Goal: Navigation & Orientation: Find specific page/section

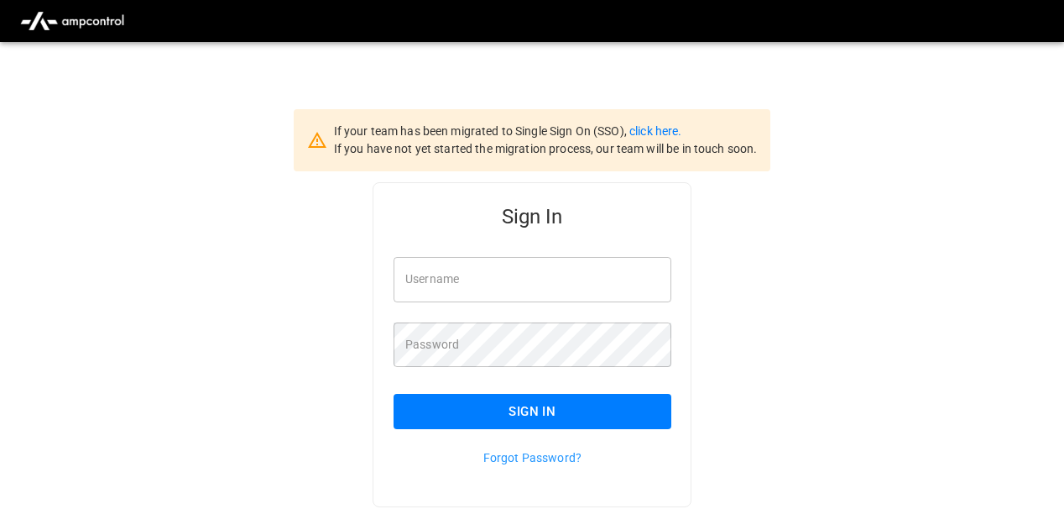
type input "**********"
click at [528, 397] on button "Sign In" at bounding box center [533, 411] width 278 height 35
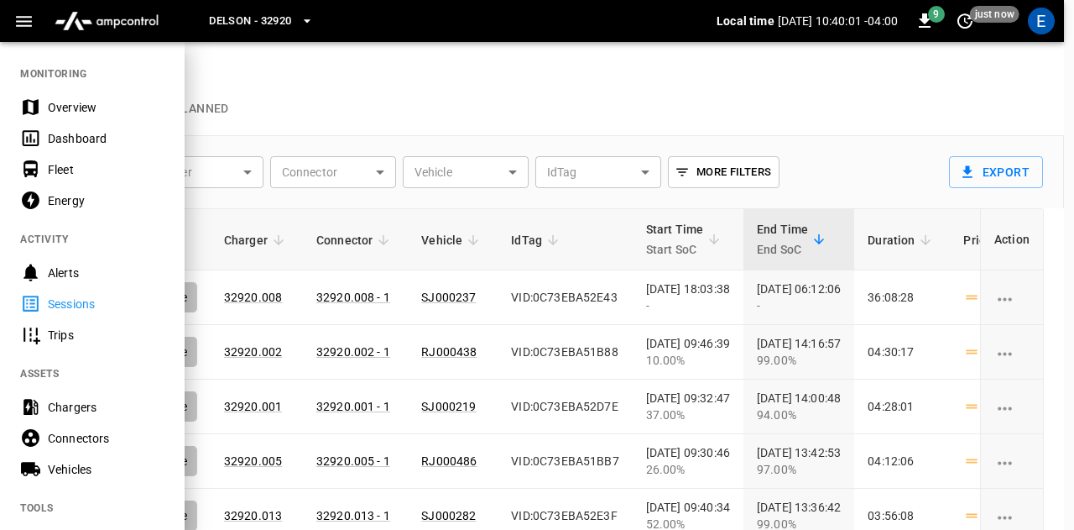
scroll to position [18, 0]
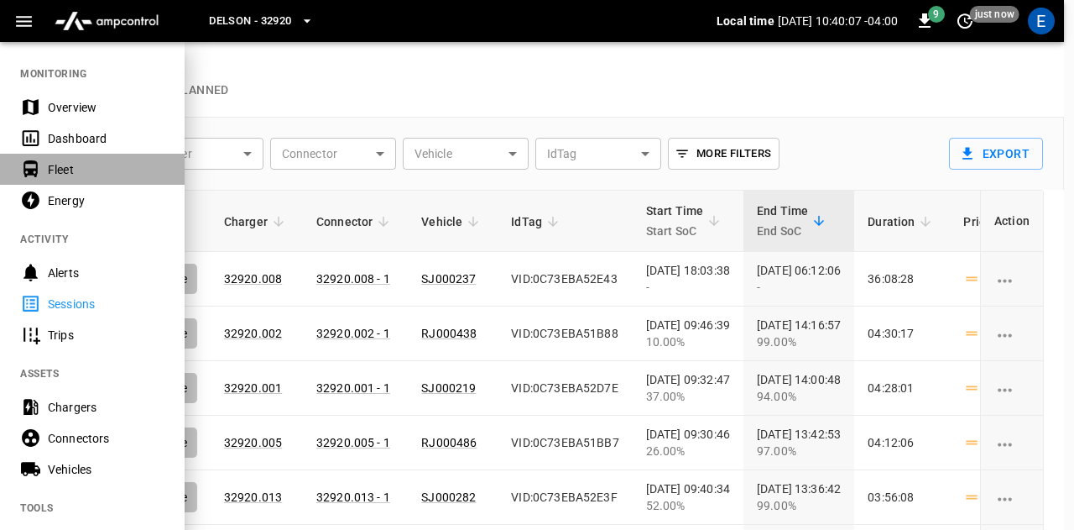
click at [102, 175] on div "Fleet" at bounding box center [106, 169] width 117 height 17
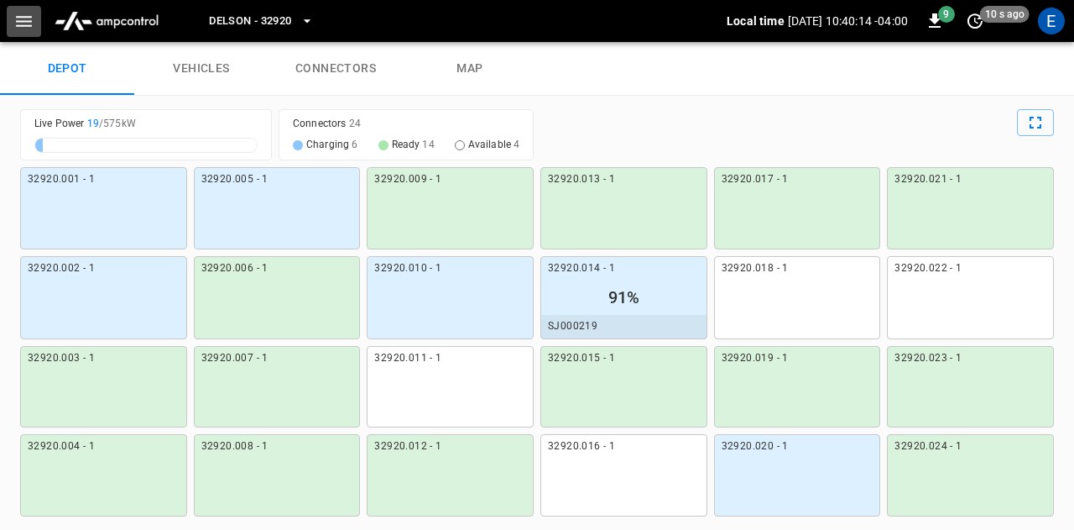
click at [20, 19] on icon "button" at bounding box center [23, 21] width 21 height 21
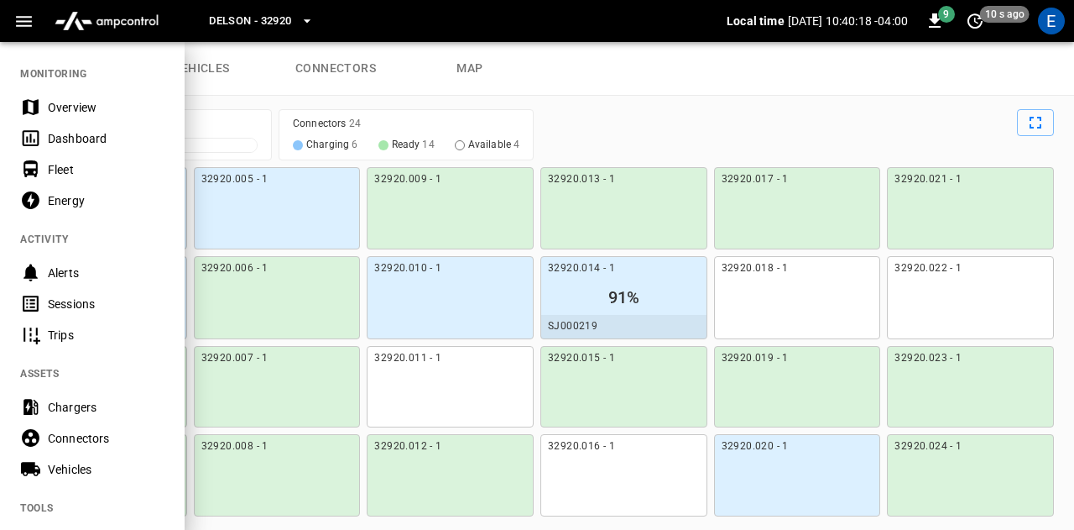
click at [72, 298] on div "Sessions" at bounding box center [106, 303] width 117 height 17
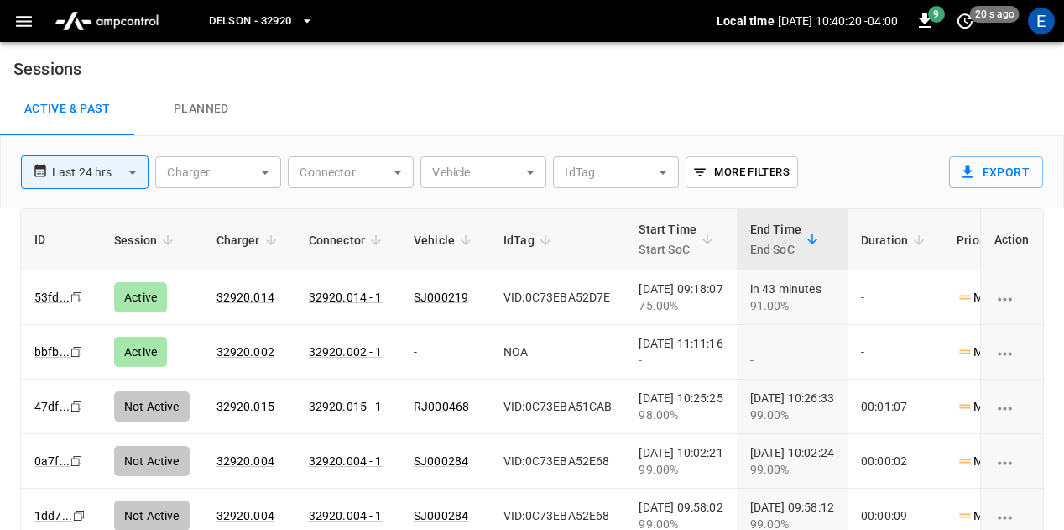
click at [290, 30] on span "Delson - 32920" at bounding box center [250, 21] width 82 height 19
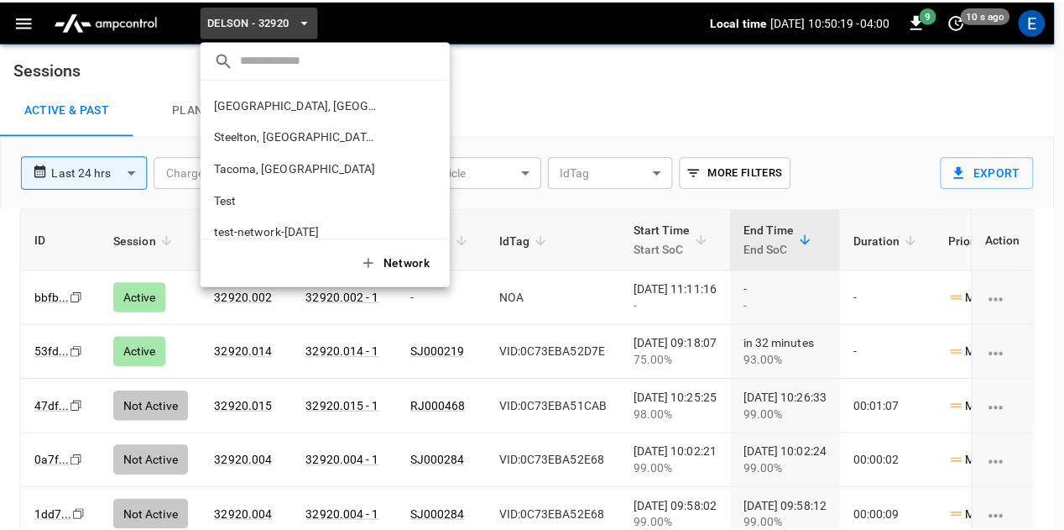
scroll to position [747, 0]
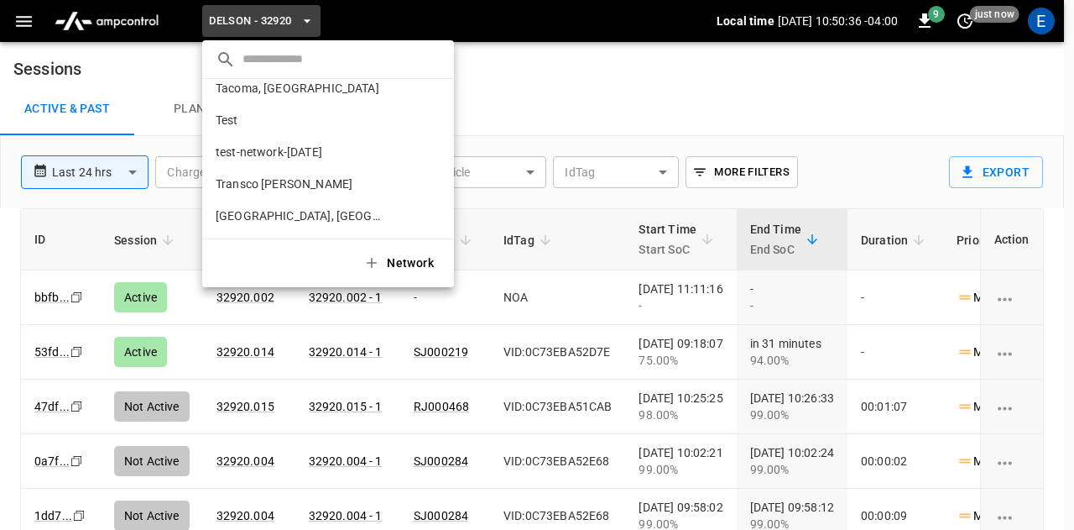
click at [635, 83] on div at bounding box center [537, 265] width 1074 height 530
